Goal: Task Accomplishment & Management: Manage account settings

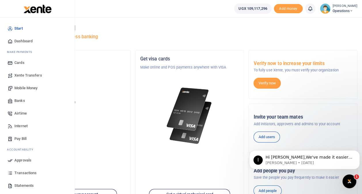
click at [24, 171] on span "Transactions" at bounding box center [25, 173] width 22 height 6
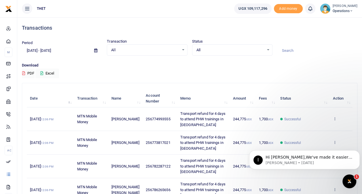
click at [106, 76] on div "Download PDF Excel" at bounding box center [190, 71] width 336 height 16
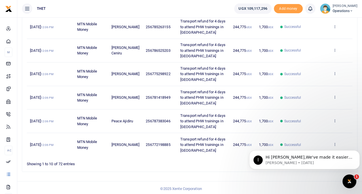
scroll to position [187, 0]
click at [357, 151] on icon "Dismiss notification" at bounding box center [358, 151] width 3 height 3
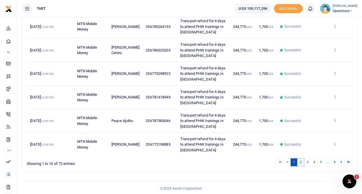
click at [302, 161] on link "2" at bounding box center [301, 163] width 7 height 8
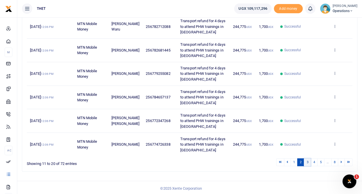
click at [309, 162] on link "3" at bounding box center [307, 163] width 7 height 8
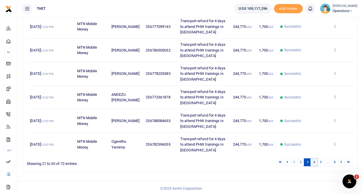
click at [316, 160] on link "4" at bounding box center [314, 163] width 7 height 8
click at [322, 162] on link "5" at bounding box center [320, 163] width 7 height 8
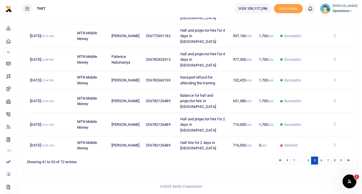
scroll to position [159, 0]
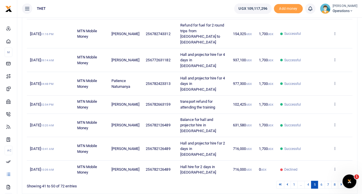
click at [182, 6] on ul "THET" at bounding box center [123, 8] width 212 height 17
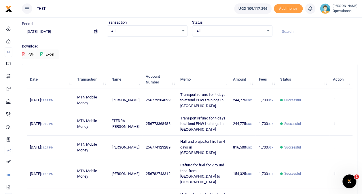
scroll to position [0, 0]
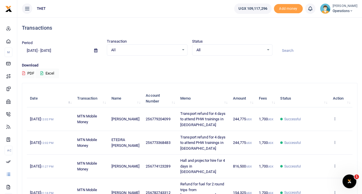
click at [220, 71] on div "Download PDF Excel" at bounding box center [190, 71] width 336 height 16
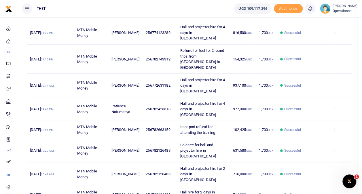
scroll to position [159, 0]
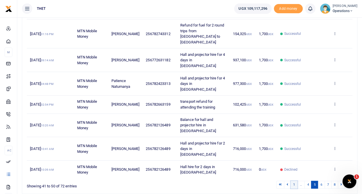
click at [294, 181] on link "1" at bounding box center [294, 185] width 7 height 8
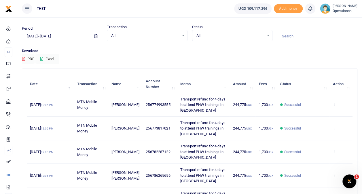
scroll to position [0, 0]
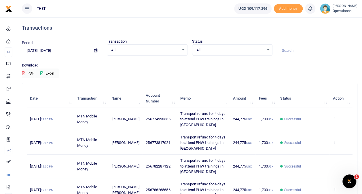
click at [339, 13] on span "Operations" at bounding box center [345, 10] width 25 height 5
click at [330, 40] on link "Logout" at bounding box center [346, 42] width 46 height 8
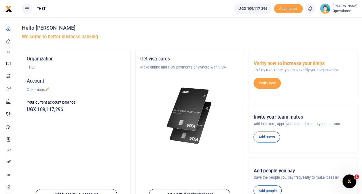
click at [350, 10] on icon at bounding box center [351, 11] width 3 height 4
click at [334, 39] on link "Logout" at bounding box center [346, 42] width 46 height 8
click at [350, 11] on icon at bounding box center [351, 11] width 3 height 4
click at [327, 41] on link "Logout" at bounding box center [346, 42] width 46 height 8
